Goal: Task Accomplishment & Management: Use online tool/utility

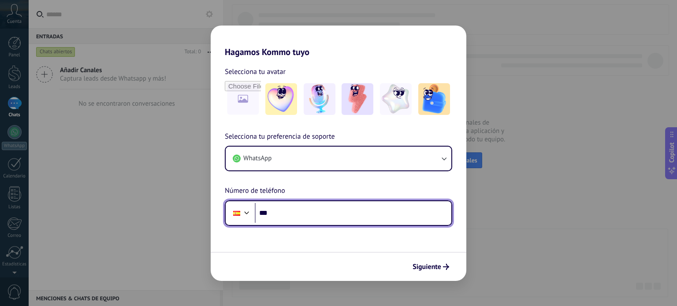
click at [334, 211] on input "***" at bounding box center [353, 213] width 197 height 20
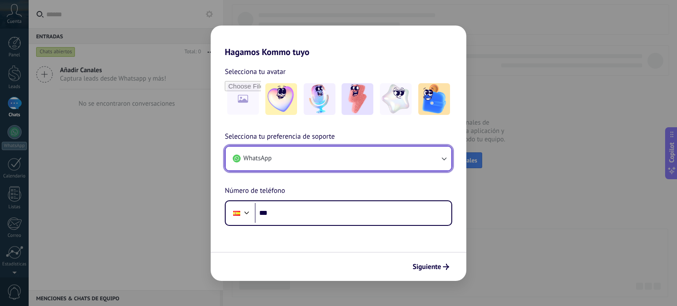
click at [327, 159] on button "WhatsApp" at bounding box center [339, 159] width 226 height 24
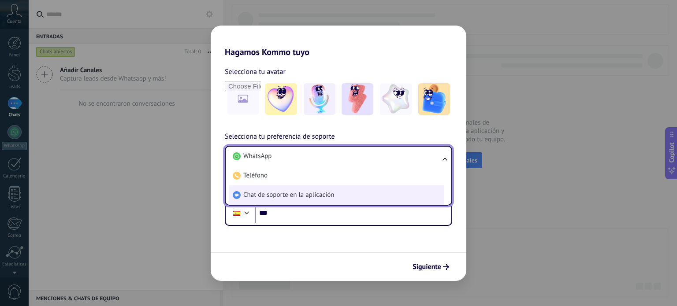
click at [312, 198] on span "Chat de soporte en la aplicación" at bounding box center [288, 195] width 91 height 9
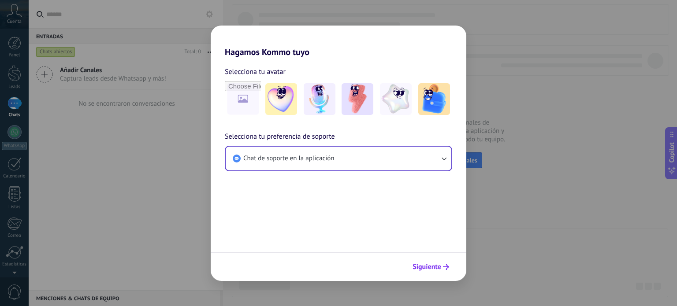
click at [428, 266] on span "Siguiente" at bounding box center [427, 267] width 29 height 6
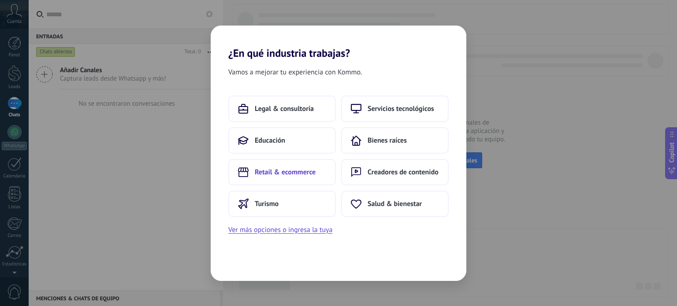
click at [297, 176] on span "Retail & ecommerce" at bounding box center [285, 172] width 61 height 9
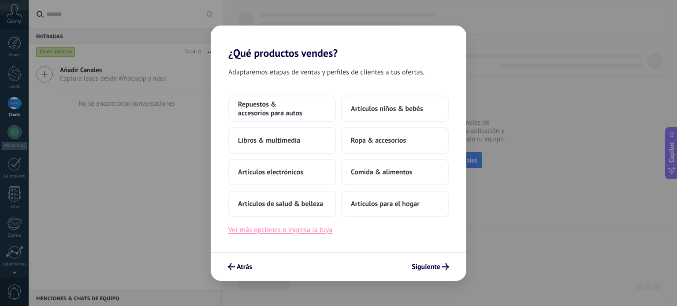
click at [272, 228] on button "Ver más opciones o ingresa la tuya" at bounding box center [280, 229] width 104 height 11
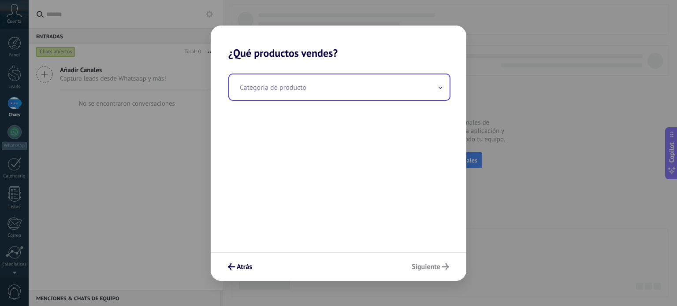
click at [282, 82] on input "text" at bounding box center [339, 88] width 220 height 26
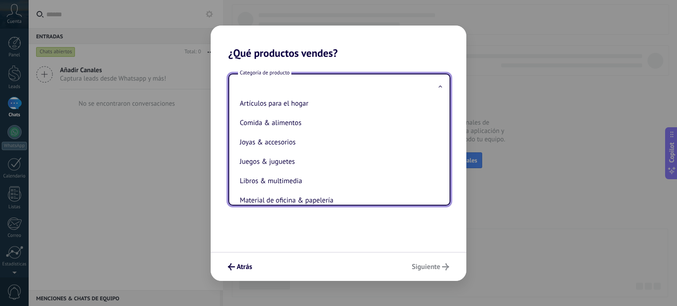
scroll to position [200, 0]
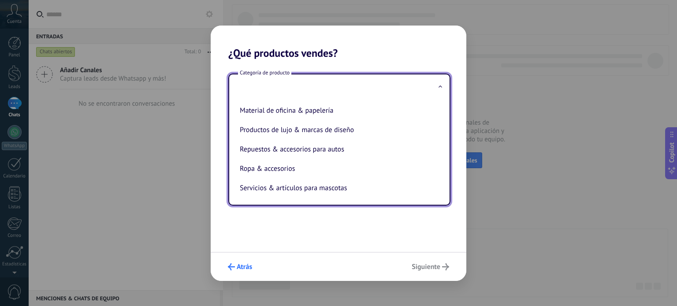
click at [243, 267] on span "Atrás" at bounding box center [244, 267] width 15 height 6
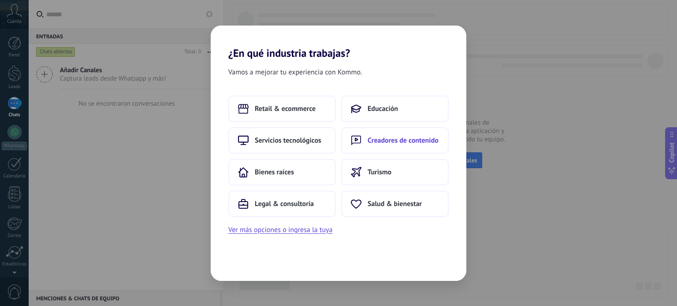
click at [360, 136] on icon at bounding box center [356, 140] width 11 height 11
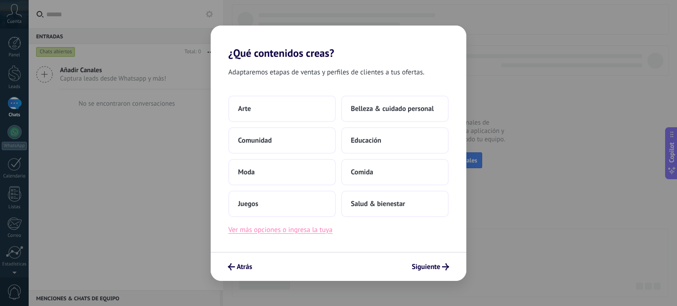
click at [305, 232] on button "Ver más opciones o ingresa la tuya" at bounding box center [280, 229] width 104 height 11
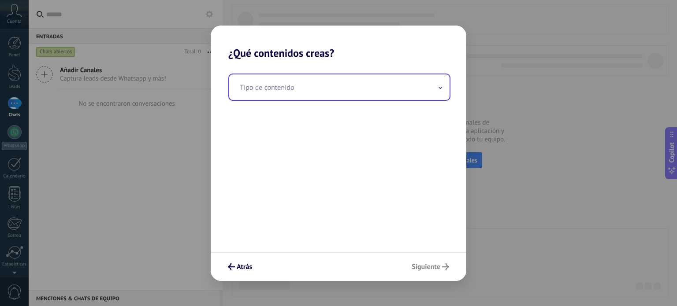
click at [336, 91] on input "text" at bounding box center [339, 88] width 220 height 26
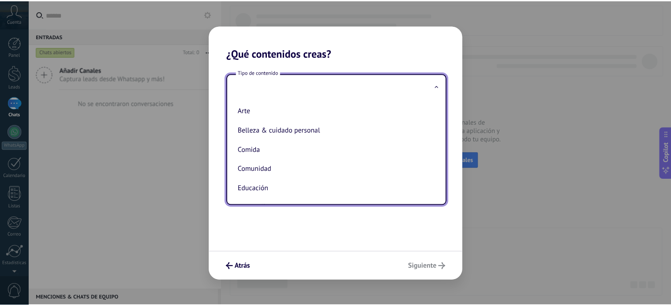
scroll to position [0, 0]
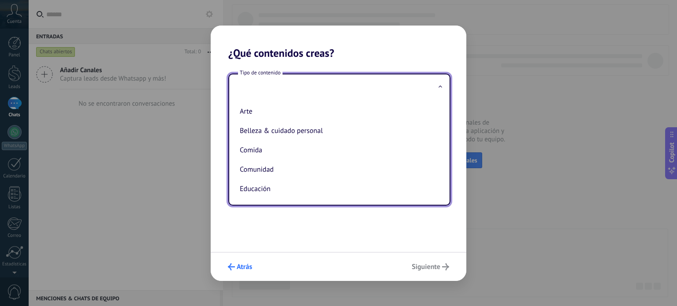
click at [246, 265] on span "Atrás" at bounding box center [244, 267] width 15 height 6
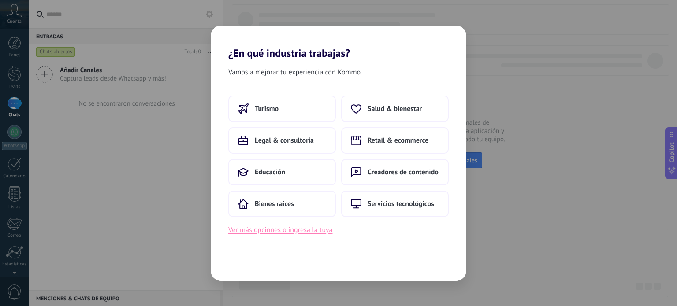
click at [312, 231] on button "Ver más opciones o ingresa la tuya" at bounding box center [280, 229] width 104 height 11
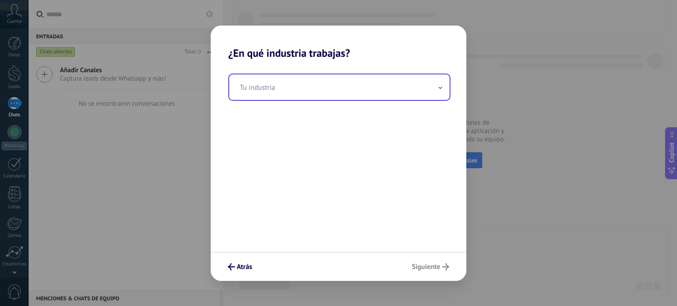
click at [308, 89] on input "text" at bounding box center [339, 88] width 220 height 26
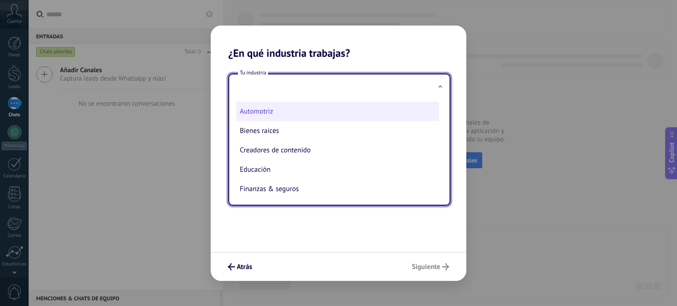
click at [298, 110] on li "Automotriz" at bounding box center [337, 111] width 203 height 19
type input "**********"
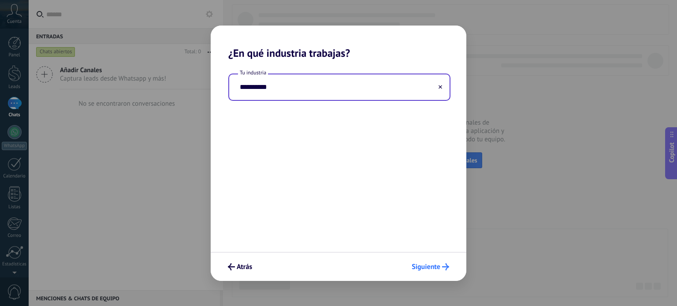
click at [414, 270] on span "Siguiente" at bounding box center [426, 267] width 29 height 6
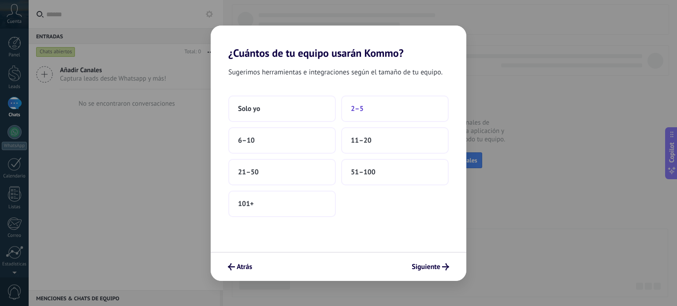
click at [388, 101] on button "2–5" at bounding box center [395, 109] width 108 height 26
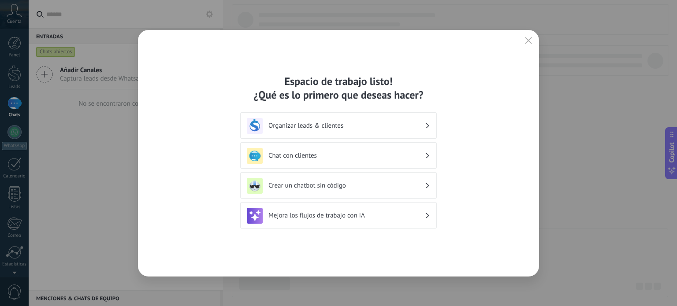
click at [360, 125] on h3 "Organizar leads & clientes" at bounding box center [347, 126] width 157 height 8
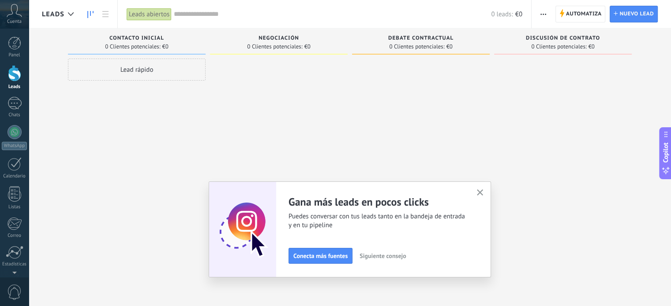
scroll to position [60, 0]
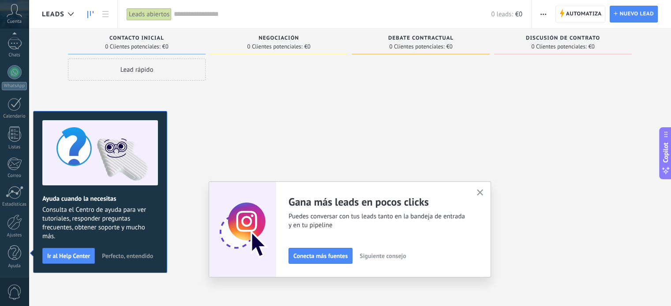
click at [586, 167] on div at bounding box center [563, 154] width 138 height 191
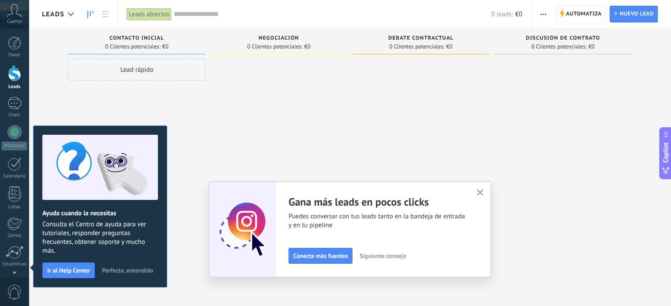
click at [94, 93] on div "Lead rápido" at bounding box center [137, 154] width 138 height 191
